Goal: Navigation & Orientation: Understand site structure

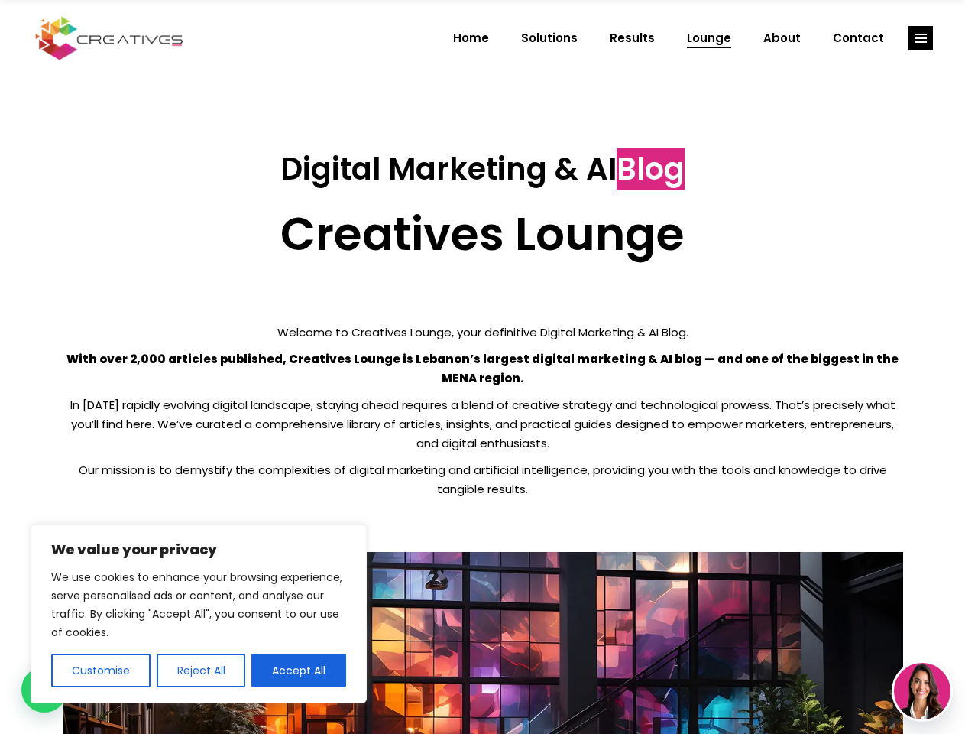
click at [482, 367] on p "With over 2,000 articles published, Creatives Lounge is Lebanon’s largest digit…" at bounding box center [483, 368] width 841 height 38
click at [100, 670] on button "Customise" at bounding box center [100, 670] width 99 height 34
click at [0, 0] on div at bounding box center [0, 0] width 0 height 0
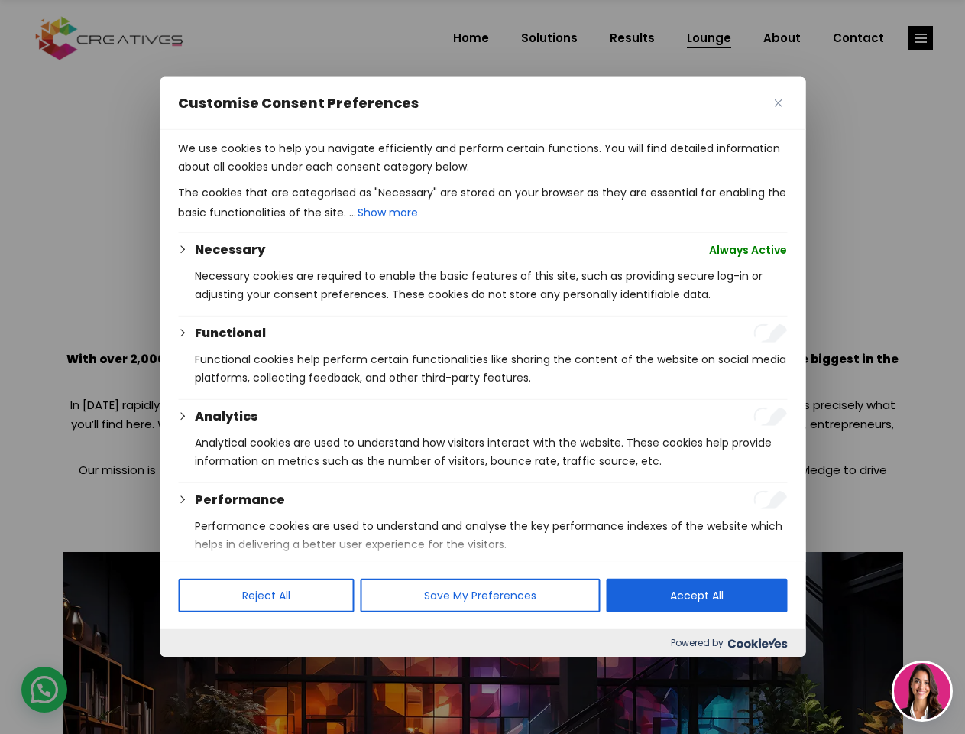
click at [299, 176] on p "We use cookies to help you navigate efficiently and perform certain functions. …" at bounding box center [482, 157] width 609 height 37
click at [921, 38] on div at bounding box center [482, 367] width 965 height 734
click at [922, 691] on img at bounding box center [922, 691] width 57 height 57
